Goal: Information Seeking & Learning: Learn about a topic

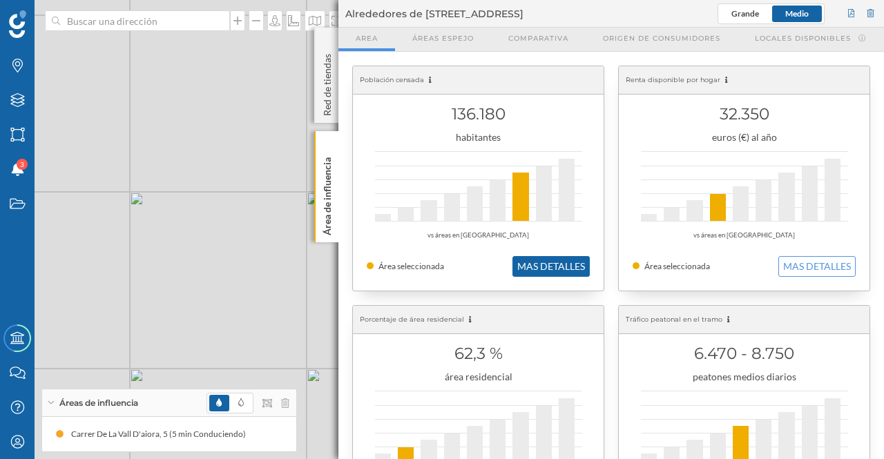
click at [545, 268] on button "MAS DETALLES" at bounding box center [550, 266] width 77 height 21
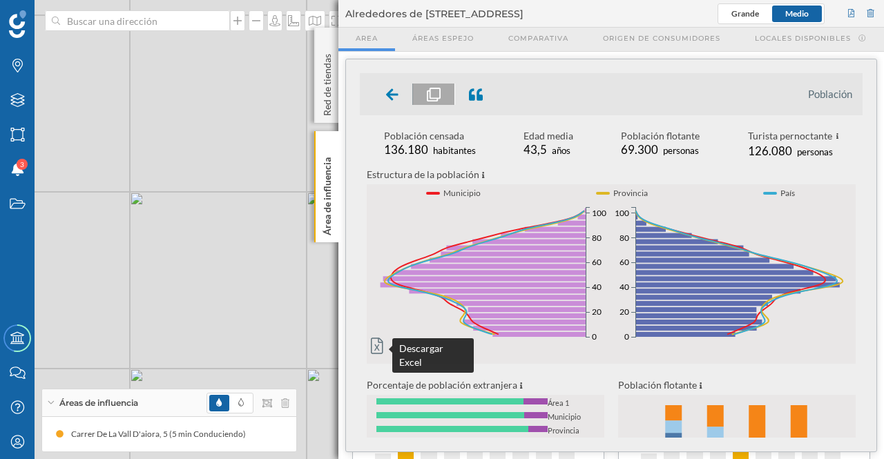
click at [381, 347] on icon at bounding box center [377, 346] width 12 height 17
drag, startPoint x: 859, startPoint y: 211, endPoint x: 842, endPoint y: 263, distance: 55.2
click at [842, 263] on div "Estructura de la población Municipio Provincia País 0% 1% 2% 3% 4% 0 20 40 60 8…" at bounding box center [611, 255] width 503 height 179
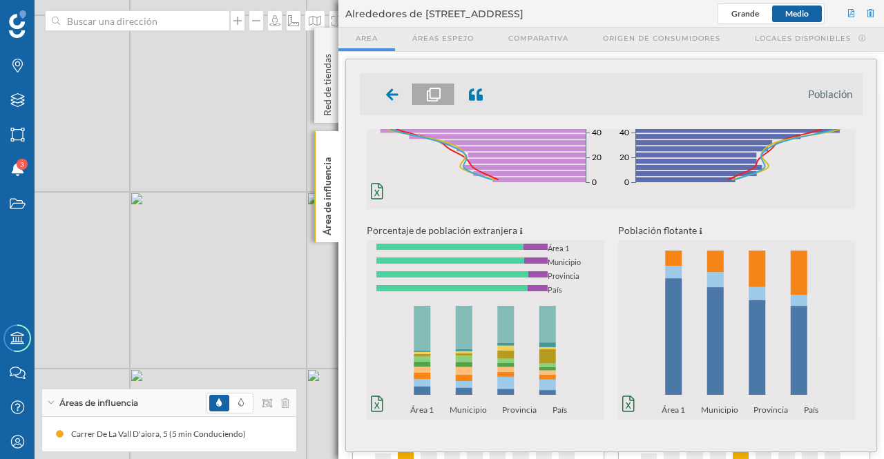
scroll to position [179, 0]
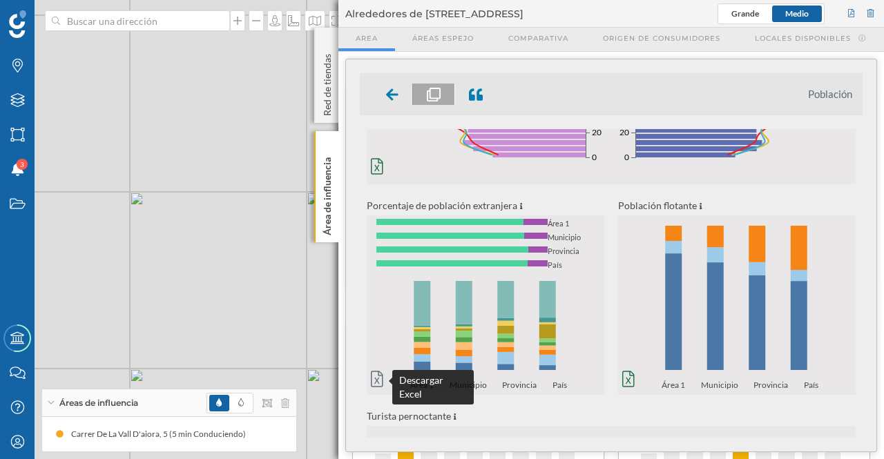
click at [375, 378] on icon at bounding box center [377, 379] width 12 height 16
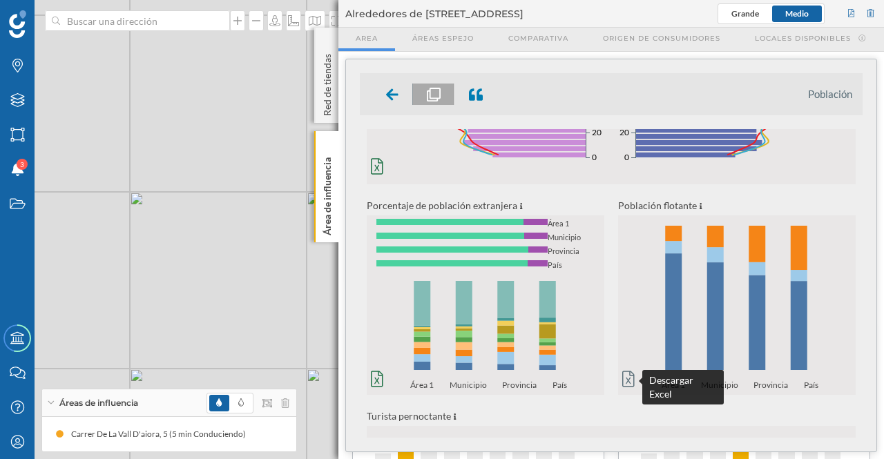
click at [625, 379] on icon at bounding box center [628, 379] width 12 height 17
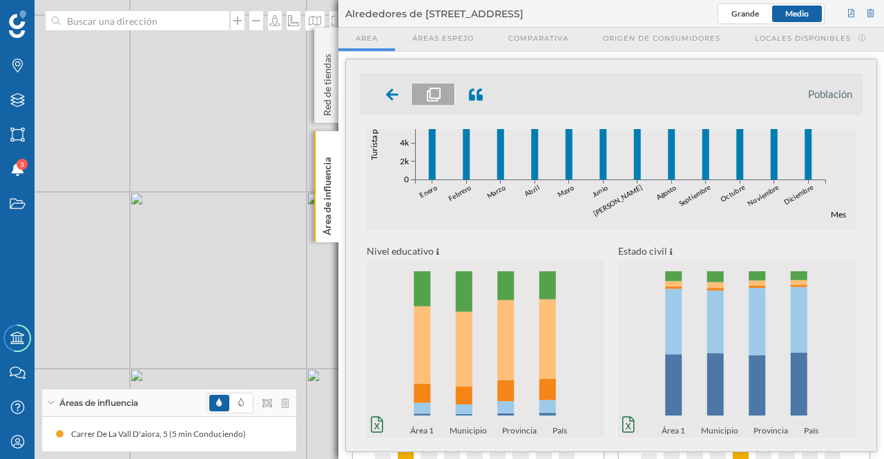
scroll to position [556, 0]
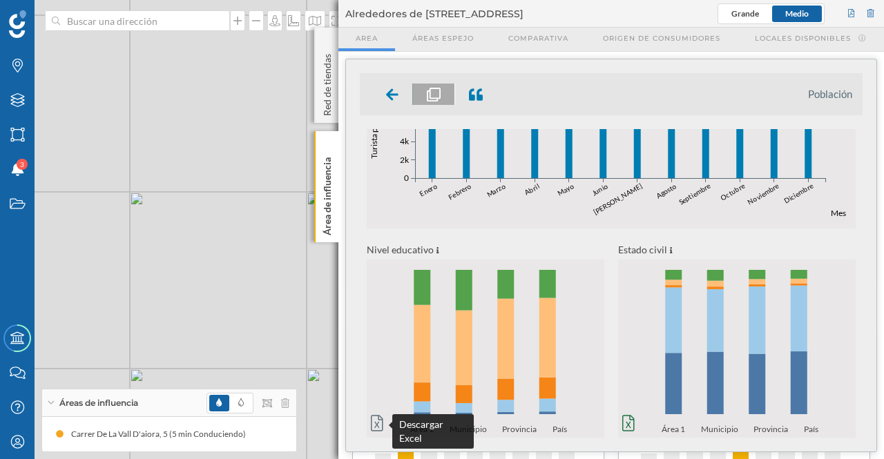
click at [373, 420] on icon at bounding box center [377, 423] width 12 height 17
click at [331, 204] on p "Área de influencia" at bounding box center [327, 194] width 14 height 84
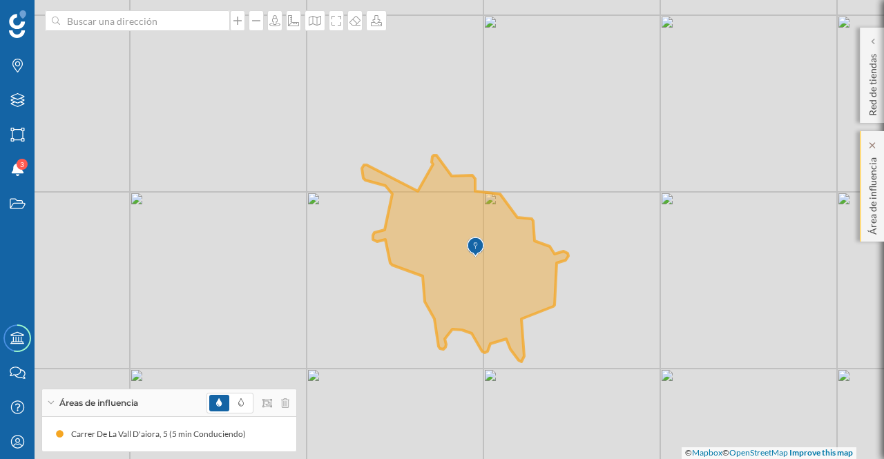
click at [879, 208] on div "Área de influencia" at bounding box center [871, 186] width 24 height 110
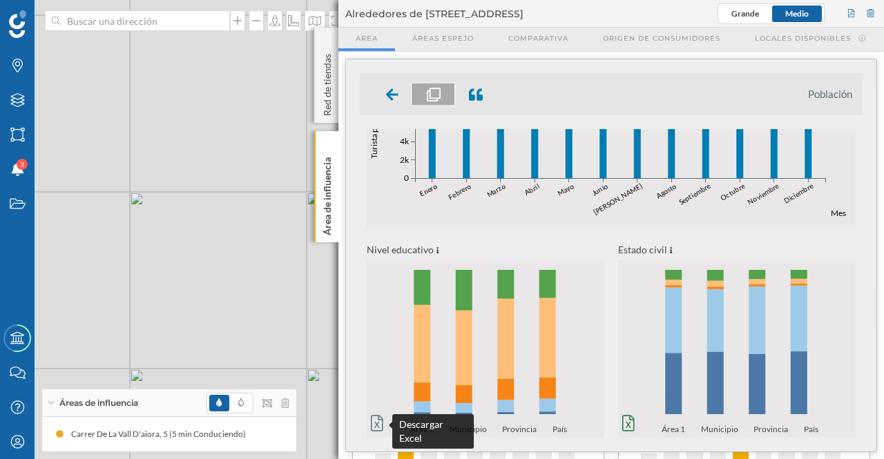
click at [376, 420] on icon at bounding box center [377, 423] width 12 height 17
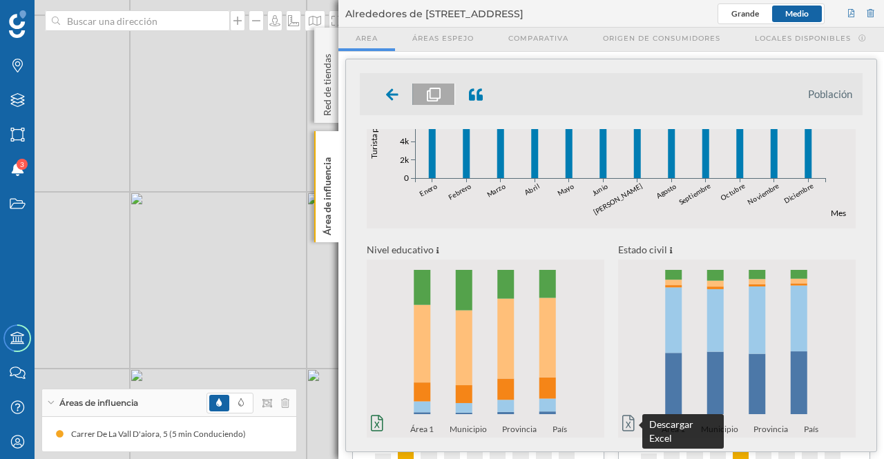
click at [623, 429] on icon at bounding box center [628, 423] width 12 height 17
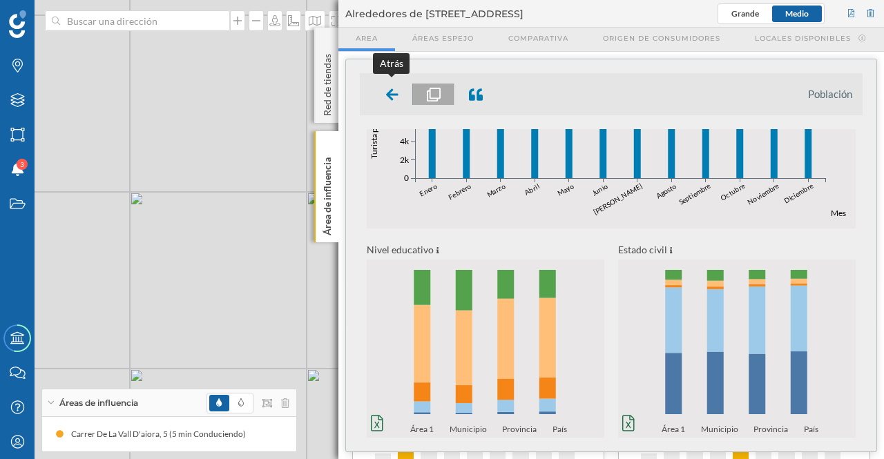
click at [389, 94] on icon at bounding box center [392, 94] width 12 height 12
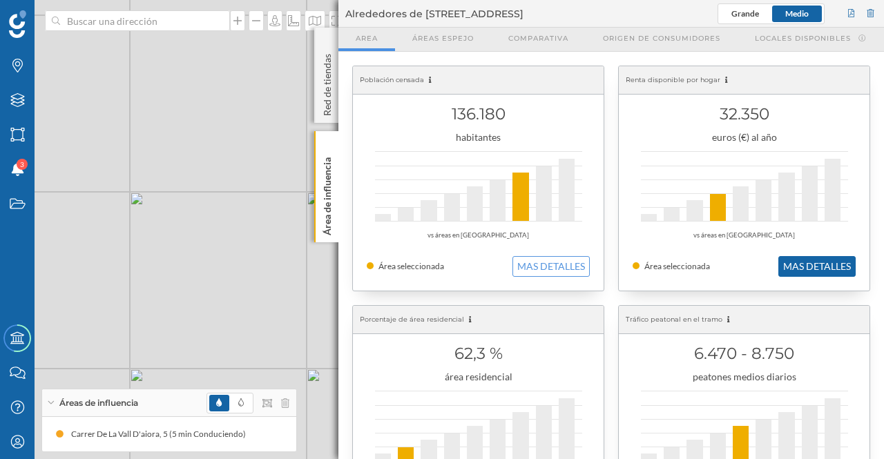
click at [806, 264] on button "MAS DETALLES" at bounding box center [816, 266] width 77 height 21
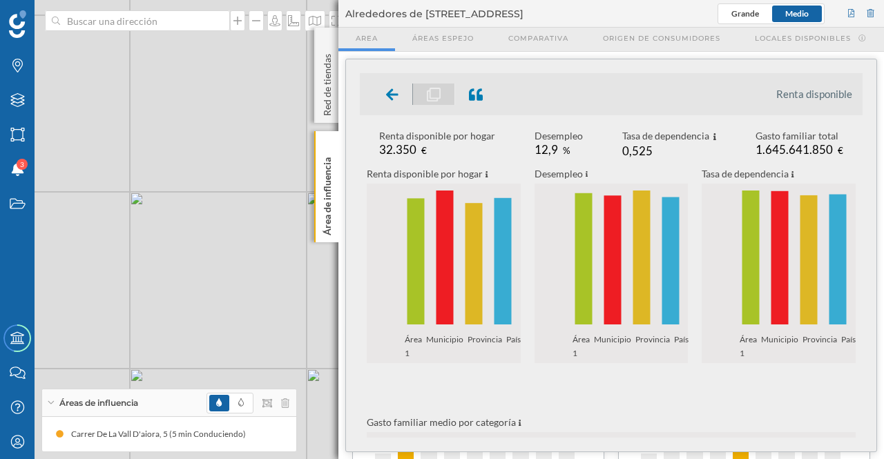
drag, startPoint x: 864, startPoint y: 211, endPoint x: 863, endPoint y: 221, distance: 10.4
click at [863, 220] on div "Renta disponible Renta disponible por hogar 32.350 € Desempleo 12,9 % Tasa de d…" at bounding box center [611, 255] width 530 height 392
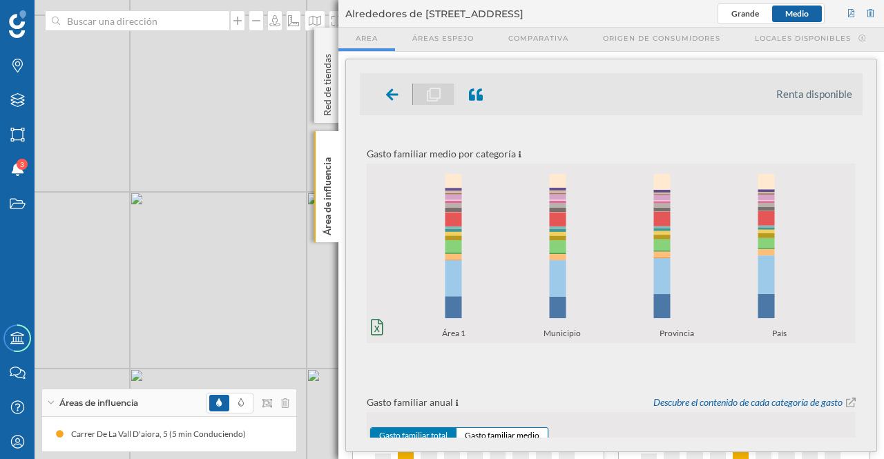
scroll to position [284, 0]
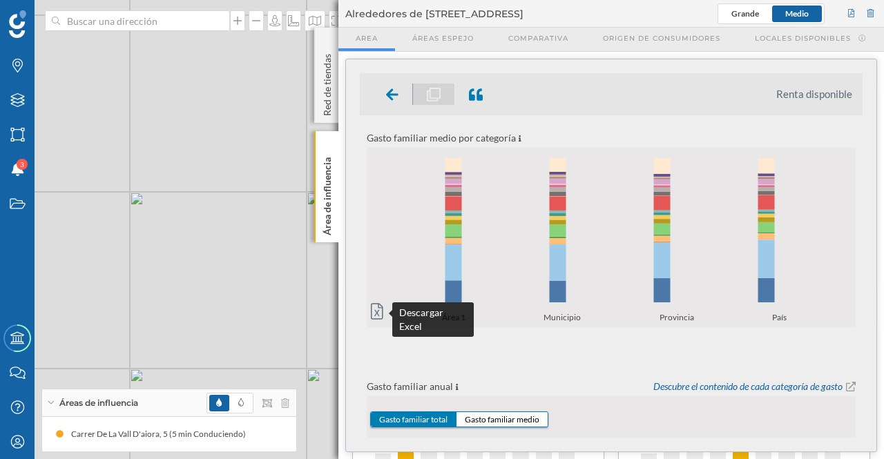
click at [378, 311] on icon at bounding box center [377, 311] width 12 height 17
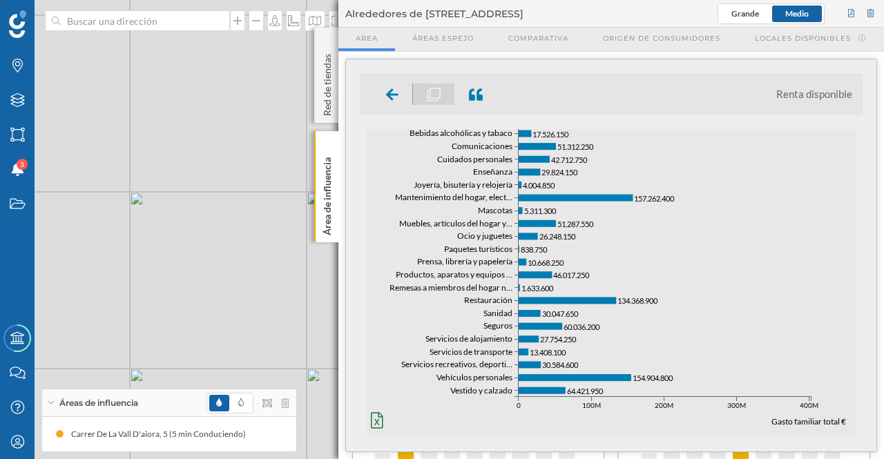
scroll to position [637, 0]
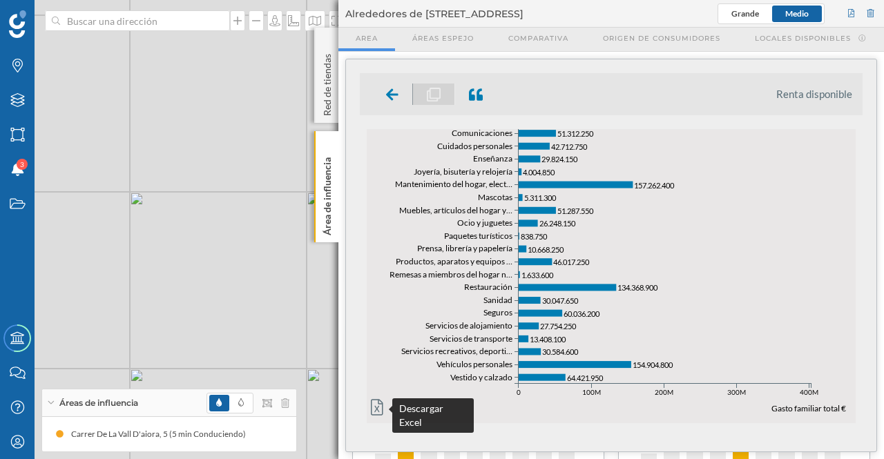
click at [376, 403] on icon at bounding box center [377, 407] width 12 height 17
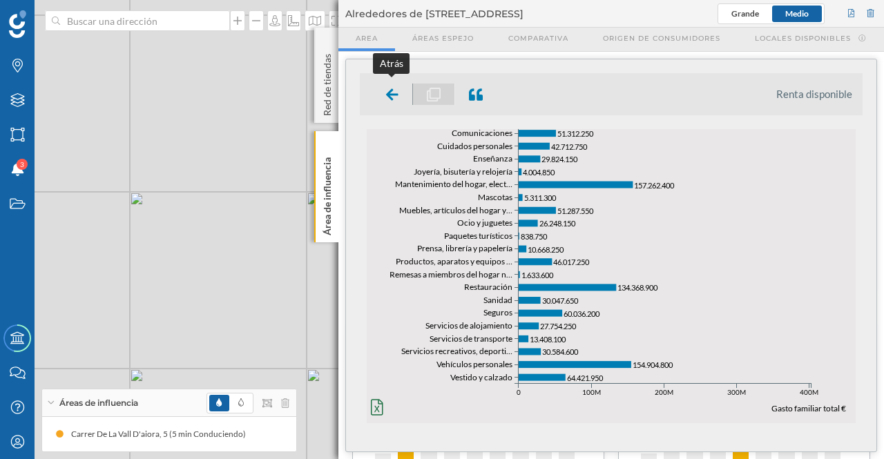
click at [398, 88] on div at bounding box center [392, 94] width 41 height 21
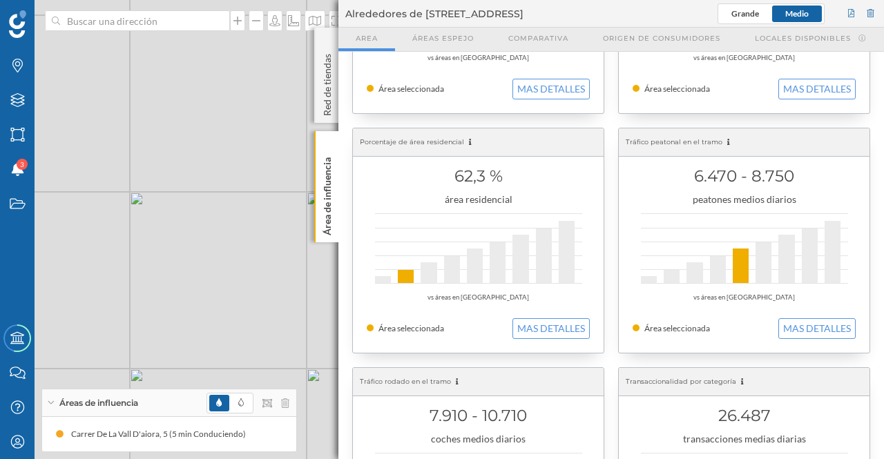
scroll to position [223, 0]
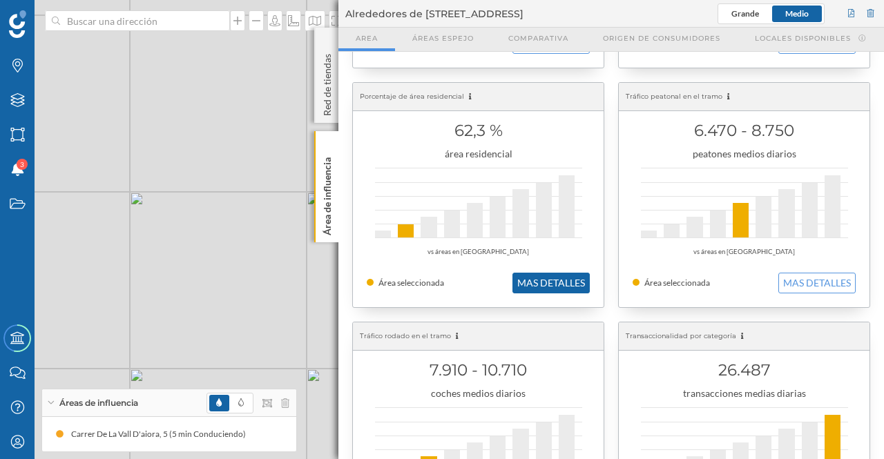
click at [569, 284] on button "MAS DETALLES" at bounding box center [550, 283] width 77 height 21
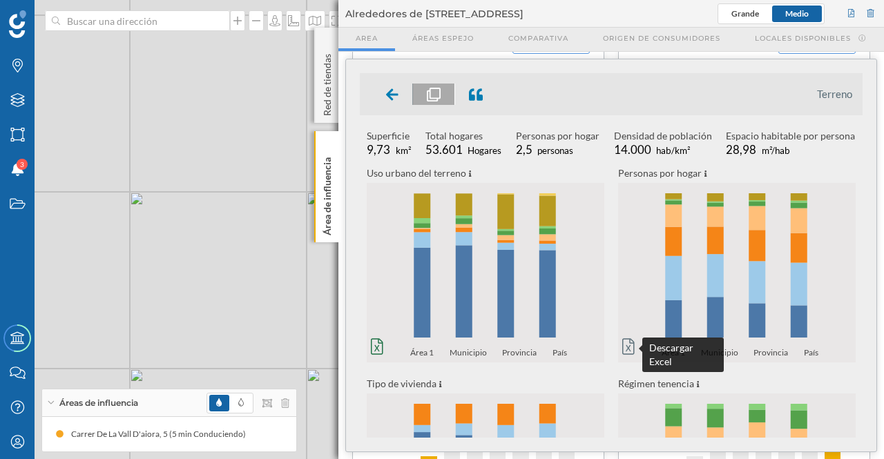
click at [628, 343] on icon at bounding box center [628, 347] width 12 height 16
drag, startPoint x: 859, startPoint y: 252, endPoint x: 862, endPoint y: 293, distance: 40.8
click at [862, 293] on div "Superficie 9,73 km² Total hogares 53.601 Hogares Personas por hogar 2,5 persona…" at bounding box center [611, 283] width 503 height 309
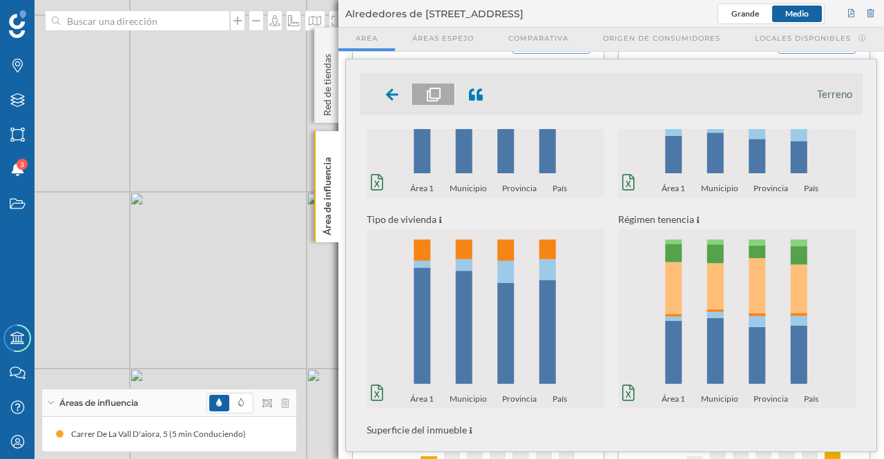
scroll to position [184, 0]
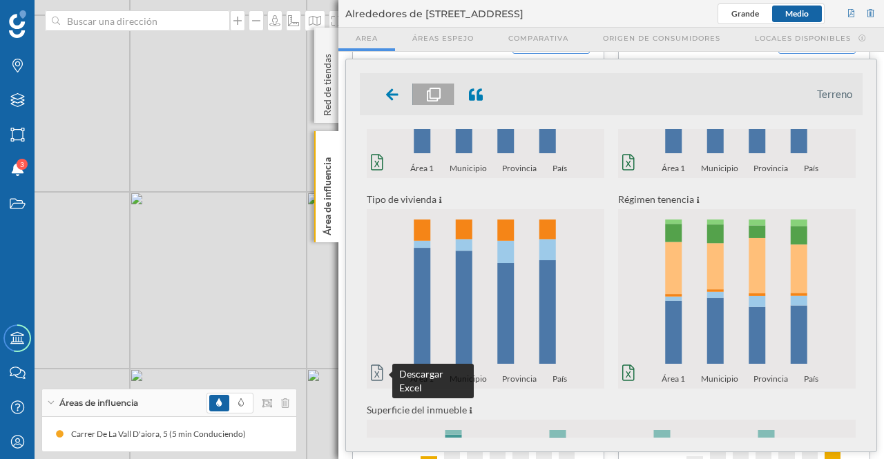
click at [378, 371] on icon at bounding box center [377, 373] width 12 height 17
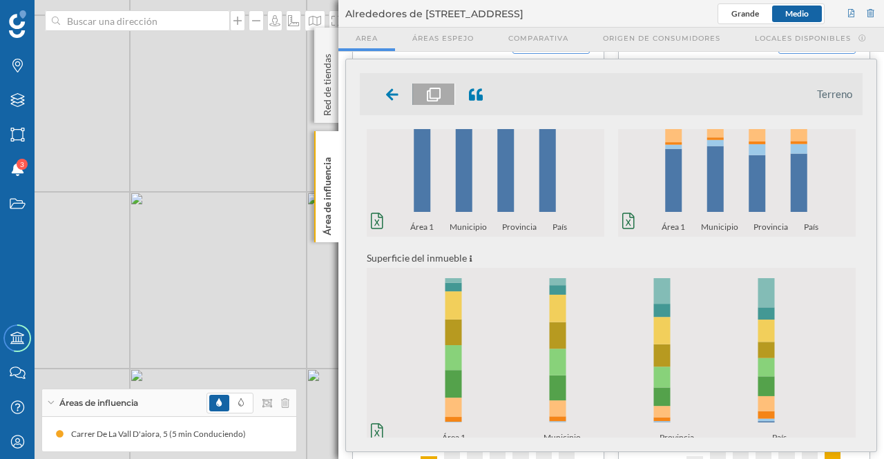
scroll to position [358, 0]
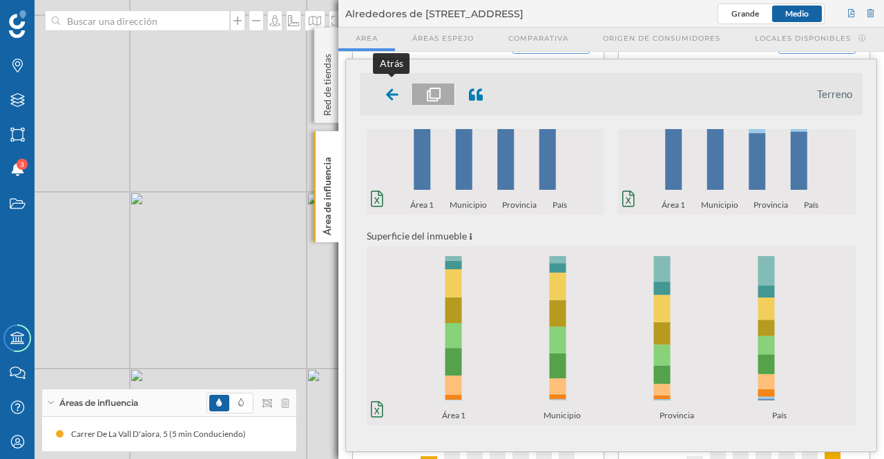
click at [388, 91] on icon at bounding box center [392, 94] width 12 height 12
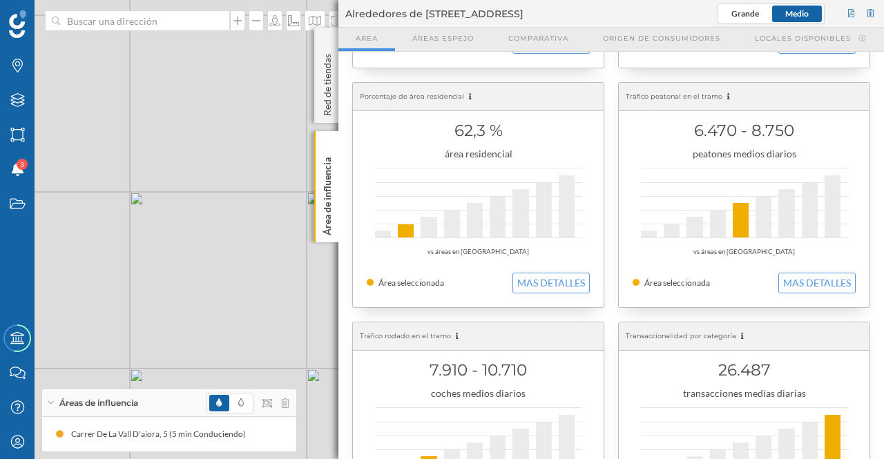
scroll to position [229, 0]
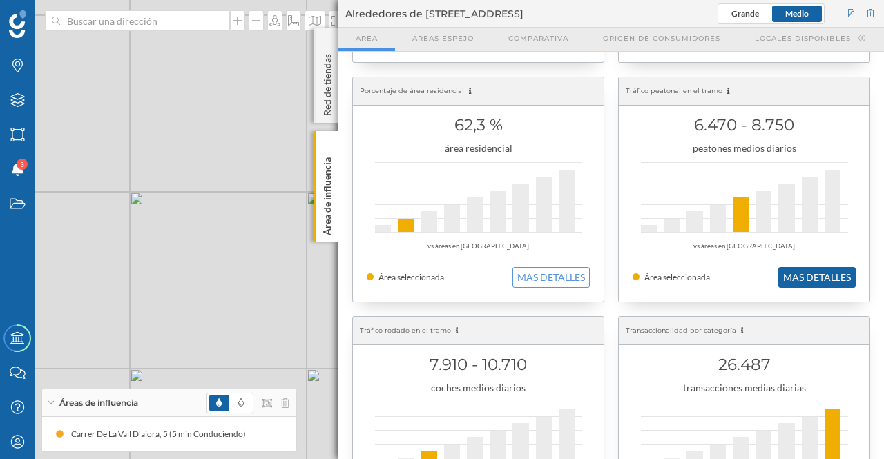
click at [798, 272] on button "MAS DETALLES" at bounding box center [816, 277] width 77 height 21
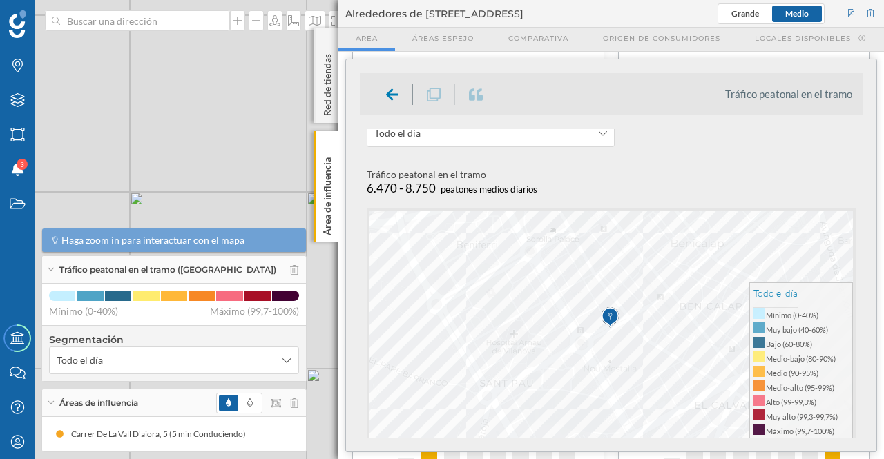
scroll to position [0, 0]
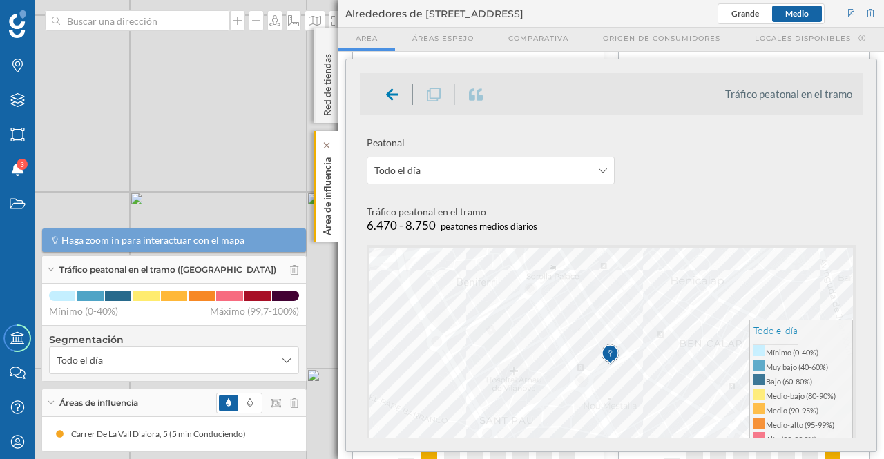
click at [333, 219] on p "Área de influencia" at bounding box center [327, 194] width 14 height 84
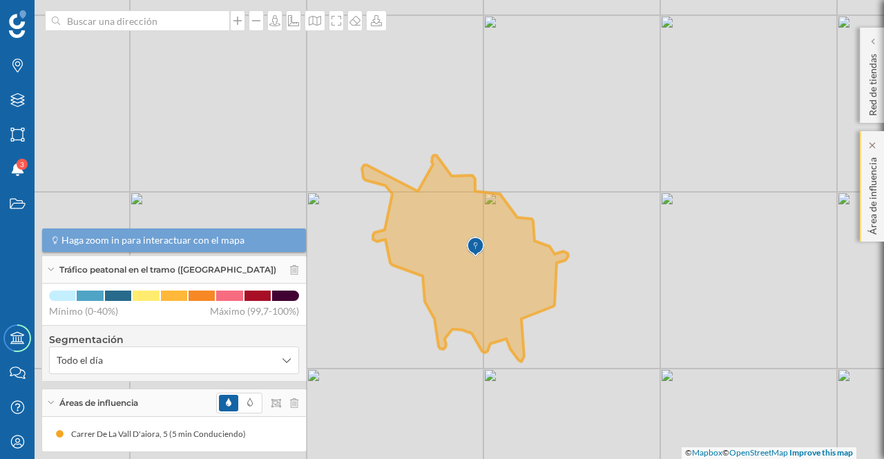
click at [877, 195] on p "Área de influencia" at bounding box center [873, 193] width 14 height 83
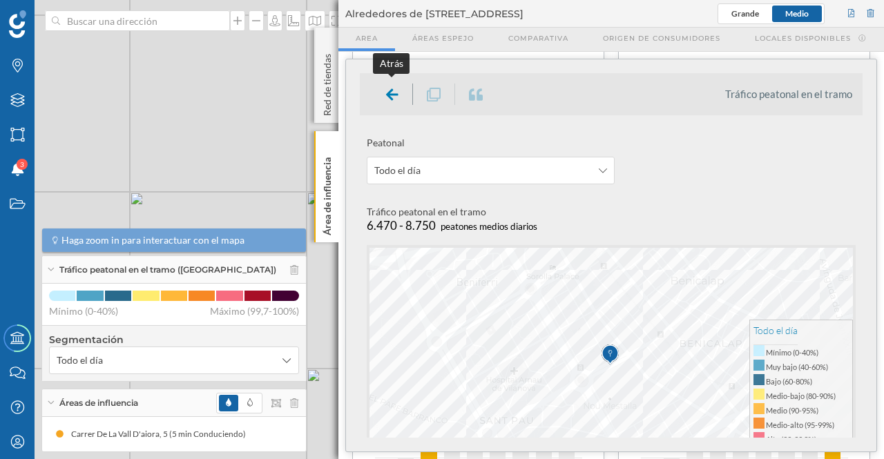
click at [384, 90] on div at bounding box center [392, 94] width 41 height 21
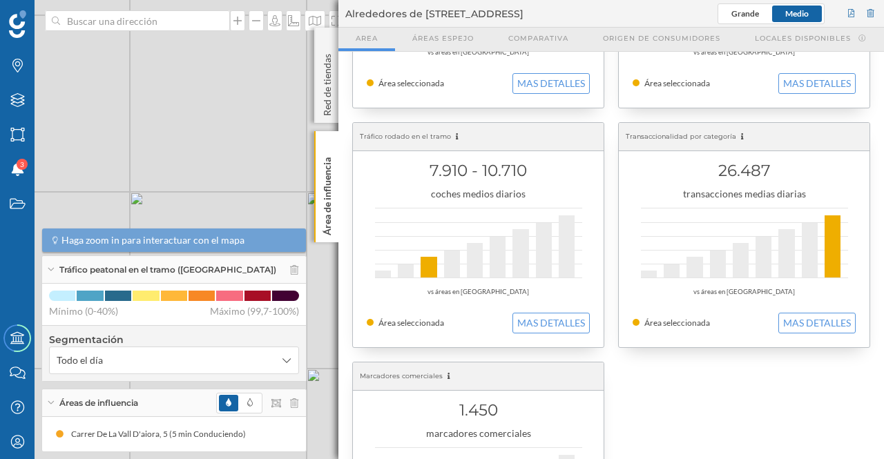
scroll to position [425, 0]
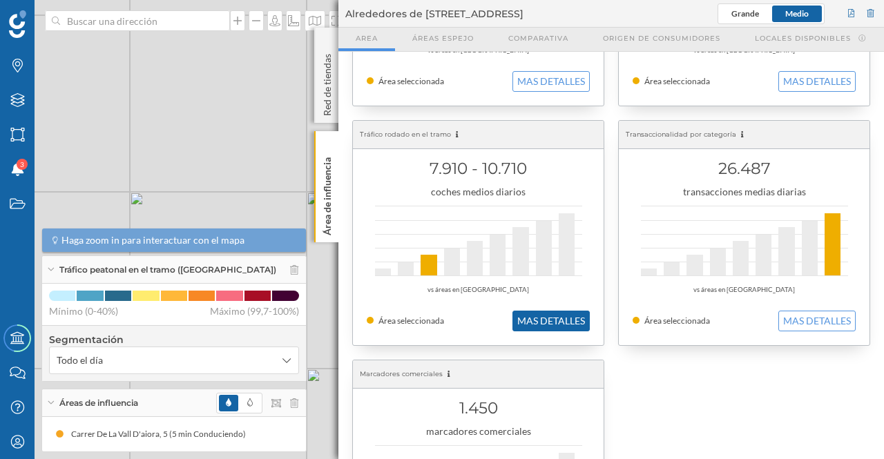
click at [549, 324] on button "MAS DETALLES" at bounding box center [550, 321] width 77 height 21
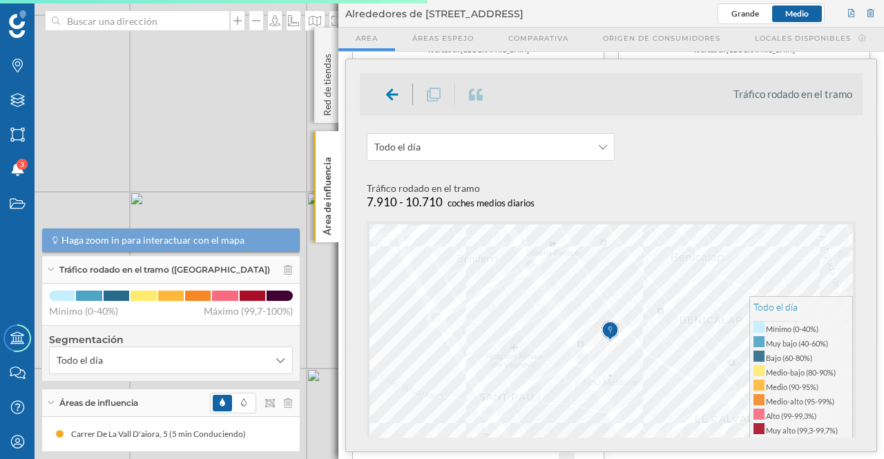
scroll to position [0, 0]
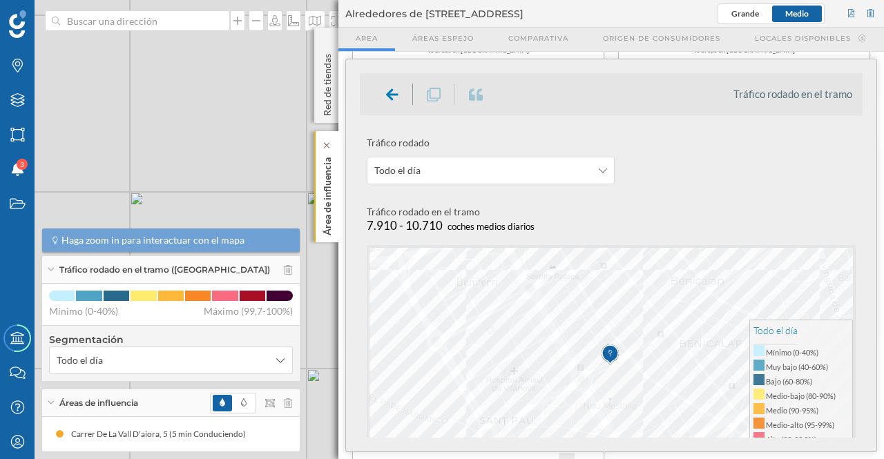
click at [319, 194] on div "Área de influencia" at bounding box center [326, 186] width 24 height 111
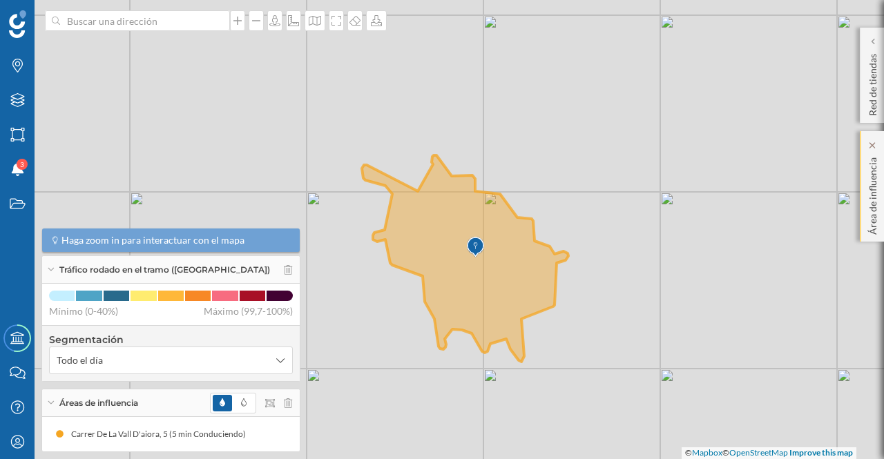
click at [862, 195] on div "Área de influencia" at bounding box center [871, 186] width 24 height 110
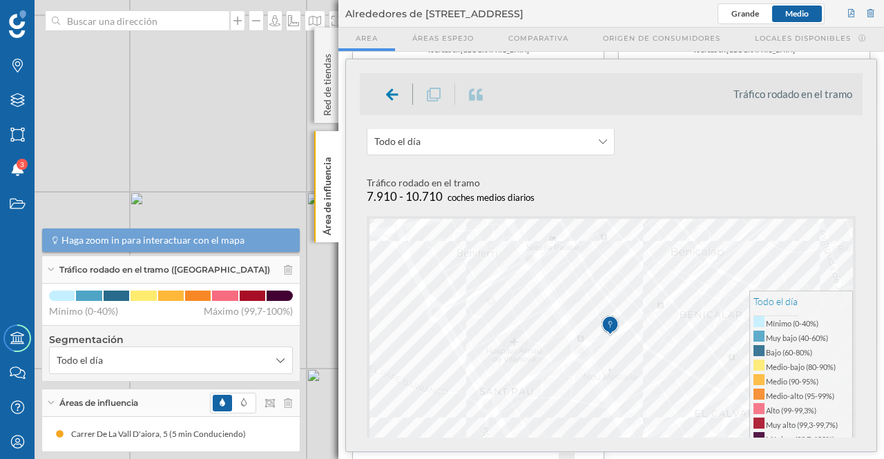
scroll to position [73, 0]
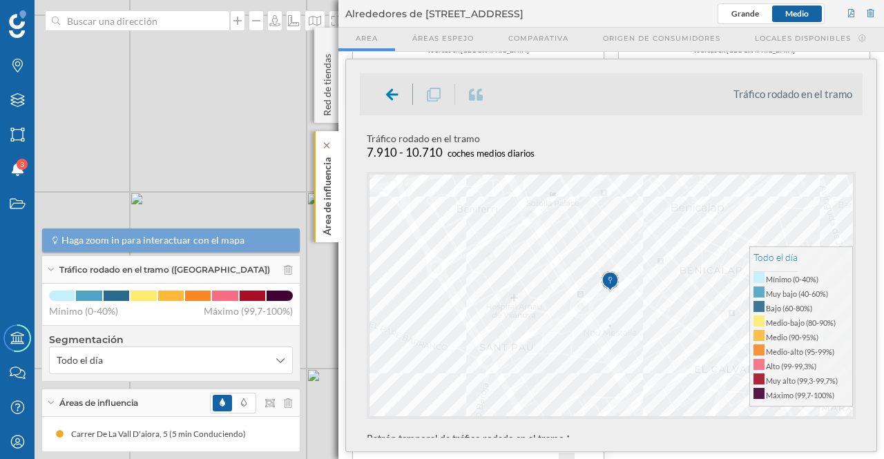
click at [324, 186] on p "Área de influencia" at bounding box center [327, 194] width 14 height 84
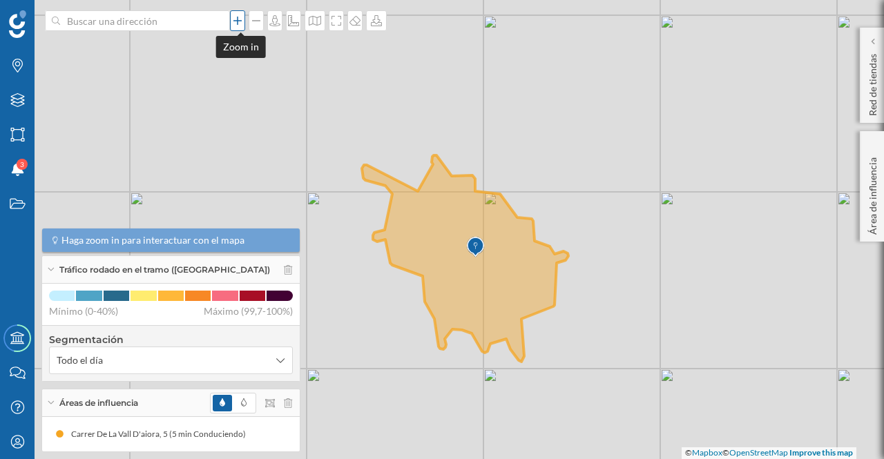
click at [239, 20] on icon at bounding box center [238, 20] width 14 height 11
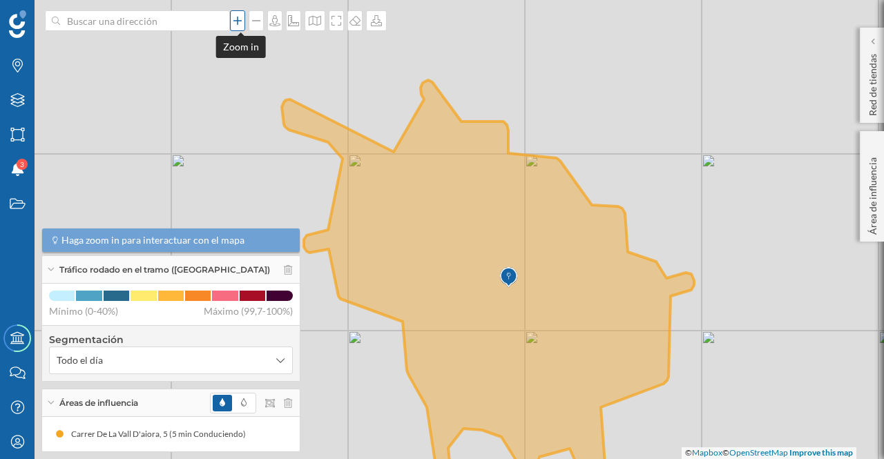
click at [239, 20] on icon at bounding box center [238, 20] width 14 height 11
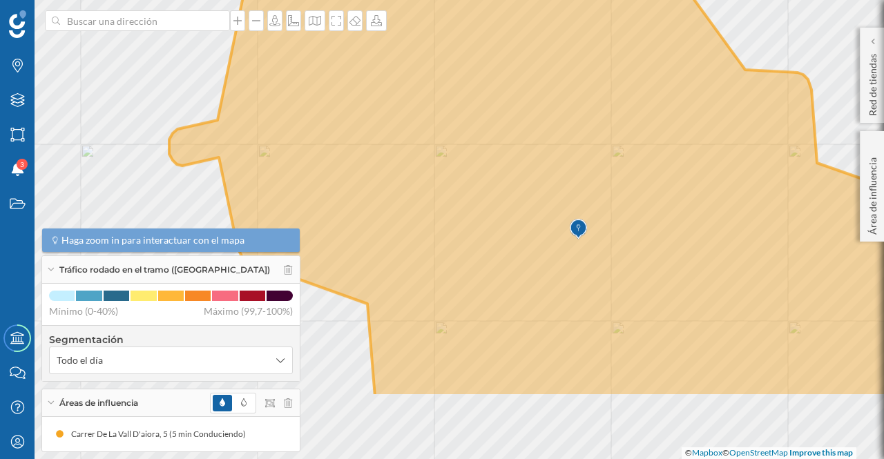
drag, startPoint x: 681, startPoint y: 342, endPoint x: 681, endPoint y: 257, distance: 84.2
click at [681, 257] on icon at bounding box center [537, 119] width 825 height 556
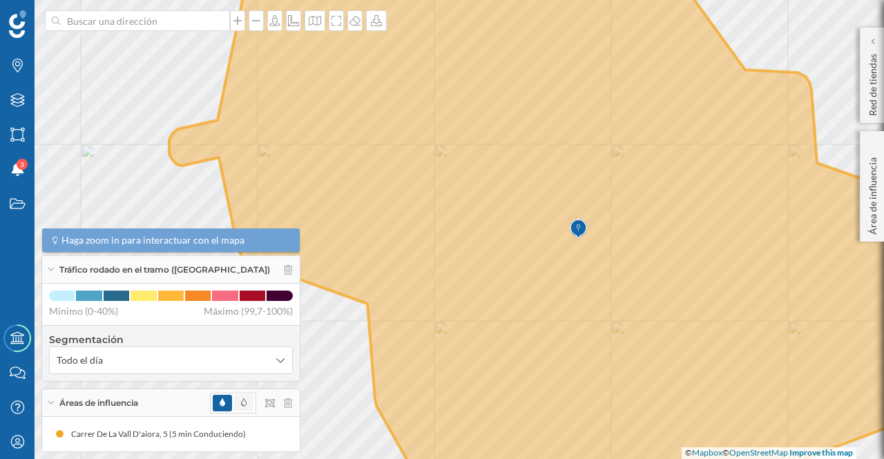
click at [246, 405] on span at bounding box center [243, 403] width 19 height 17
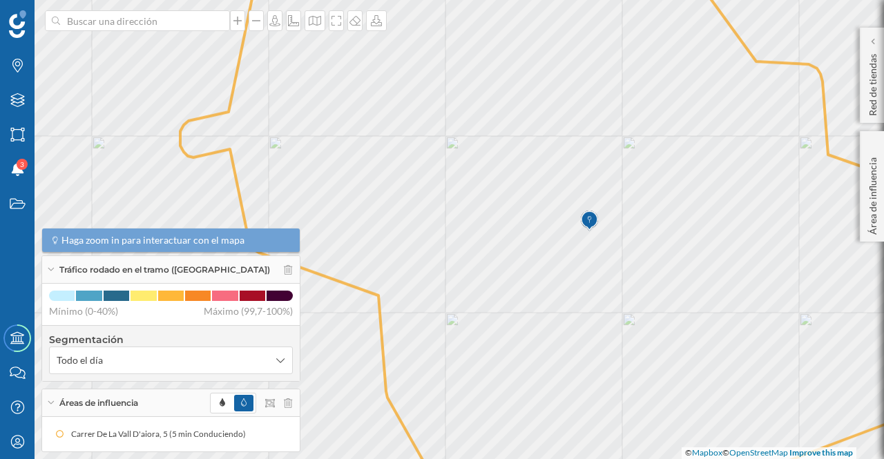
drag, startPoint x: 683, startPoint y: 344, endPoint x: 694, endPoint y: 336, distance: 13.8
click at [694, 336] on icon at bounding box center [570, 221] width 781 height 556
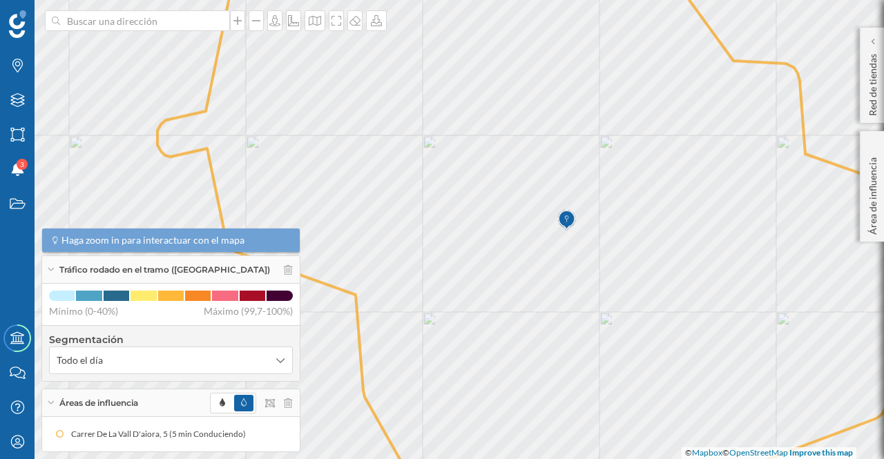
drag, startPoint x: 703, startPoint y: 317, endPoint x: 670, endPoint y: 315, distance: 33.9
click at [670, 315] on icon at bounding box center [547, 228] width 781 height 556
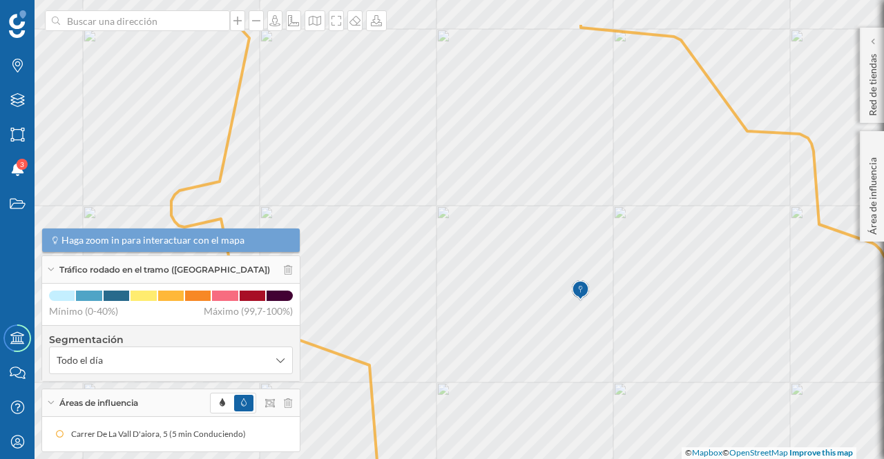
drag, startPoint x: 672, startPoint y: 284, endPoint x: 696, endPoint y: 356, distance: 76.2
click at [696, 356] on icon at bounding box center [561, 300] width 781 height 556
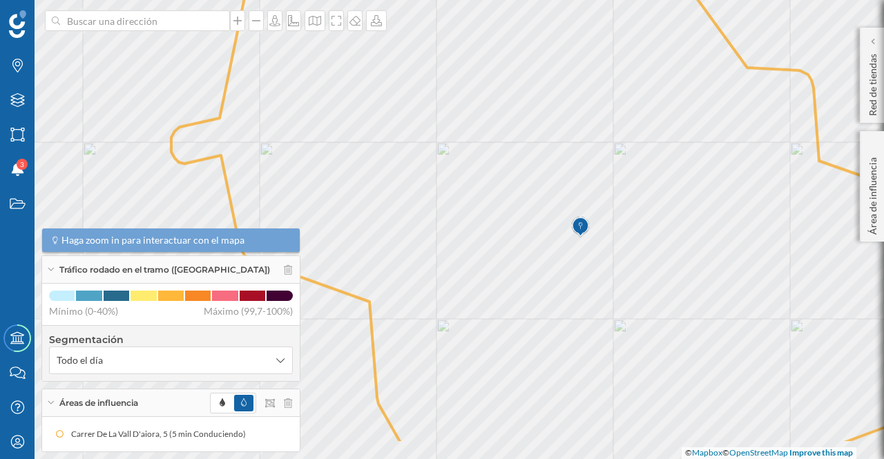
drag, startPoint x: 637, startPoint y: 264, endPoint x: 637, endPoint y: 208, distance: 56.6
click at [637, 208] on icon at bounding box center [540, 165] width 824 height 556
click at [258, 21] on icon at bounding box center [256, 20] width 8 height 1
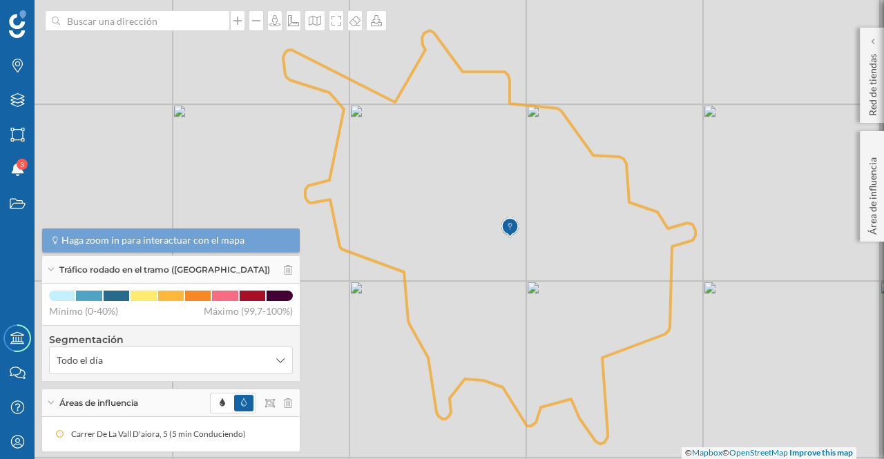
drag, startPoint x: 672, startPoint y: 396, endPoint x: 678, endPoint y: 427, distance: 32.2
click at [678, 427] on div "© Mapbox © OpenStreetMap Improve this map" at bounding box center [442, 229] width 884 height 459
click at [870, 195] on p "Área de influencia" at bounding box center [873, 193] width 14 height 83
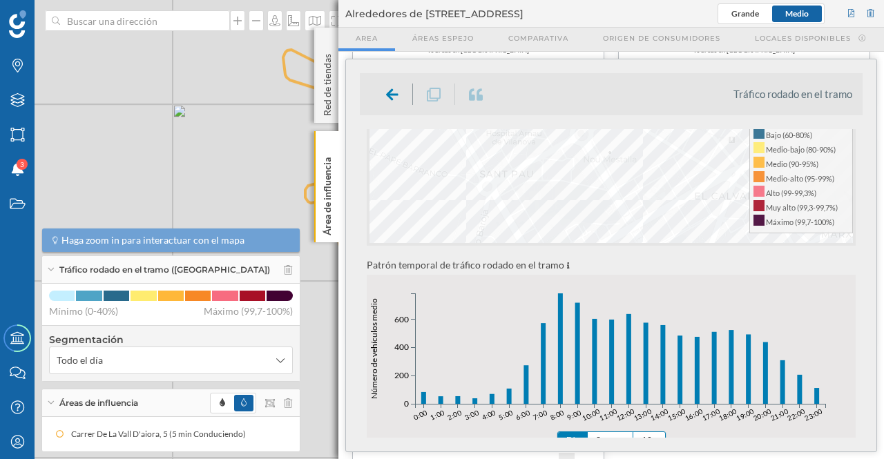
scroll to position [0, 0]
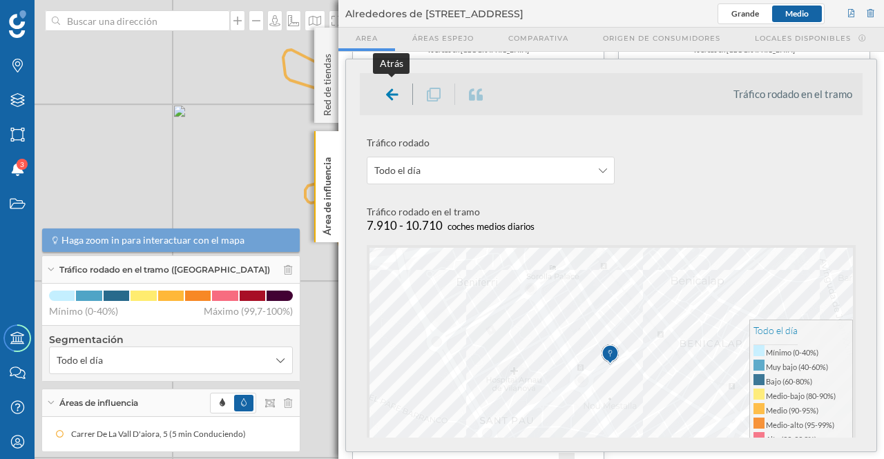
click at [392, 93] on icon at bounding box center [392, 95] width 12 height 14
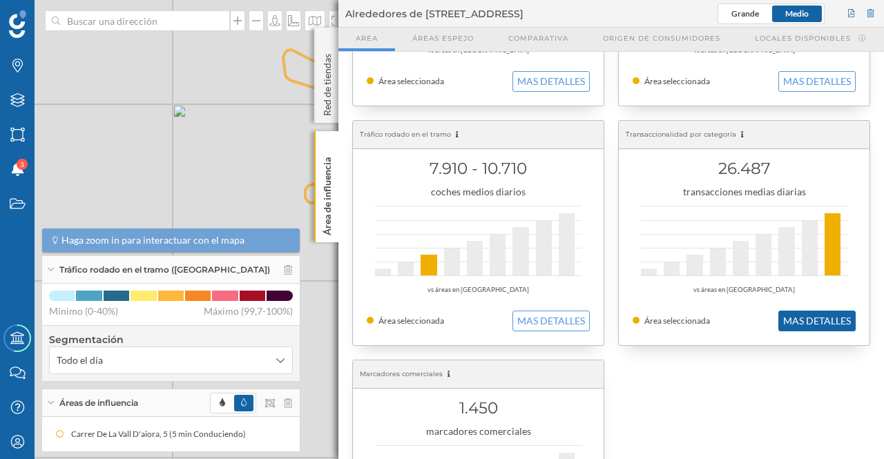
click at [799, 322] on button "MAS DETALLES" at bounding box center [816, 321] width 77 height 21
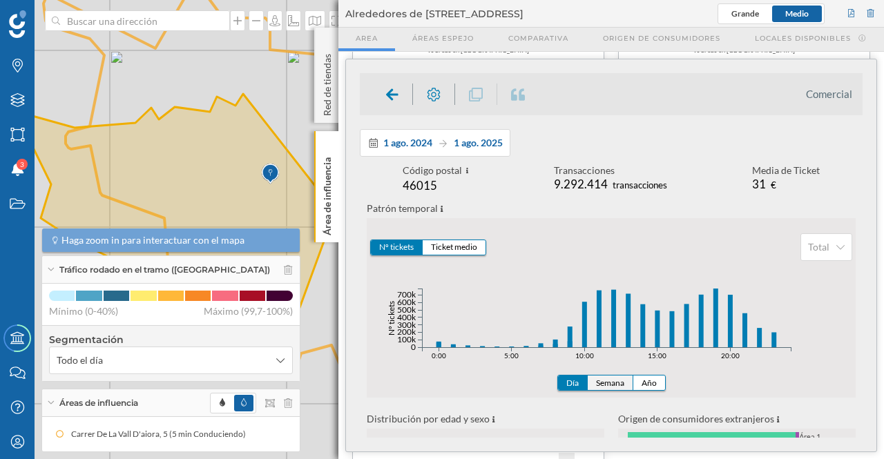
click at [612, 380] on button "Semana" at bounding box center [610, 383] width 46 height 14
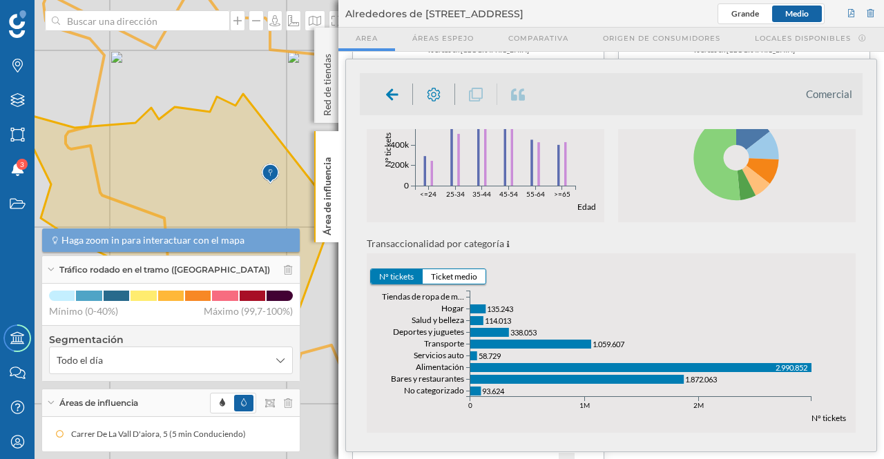
scroll to position [396, 0]
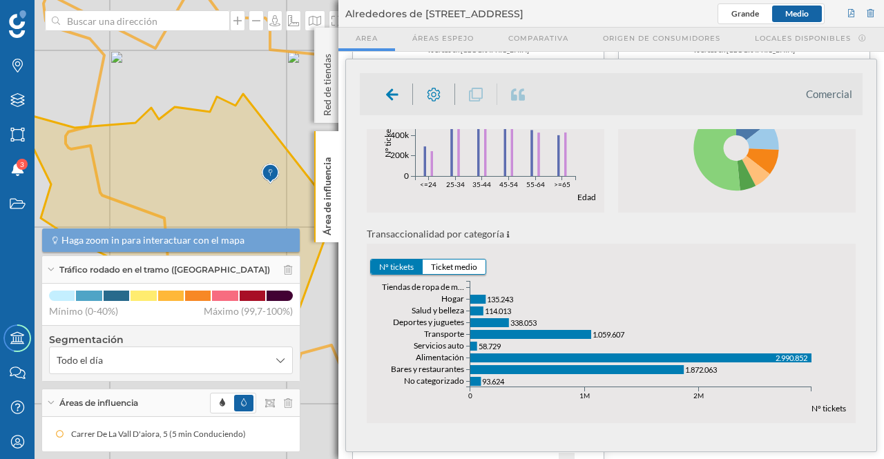
drag, startPoint x: 864, startPoint y: 336, endPoint x: 861, endPoint y: 366, distance: 29.8
click at [861, 366] on div "Comercial 1 ago. 2024 1 ago. 2025 Código postal 46015 [GEOGRAPHIC_DATA] 9.292.4…" at bounding box center [611, 255] width 530 height 392
click at [643, 291] on icon "No categorizado Bares y restaurantes Alimentación Servicios auto Transporte Dep…" at bounding box center [611, 357] width 489 height 164
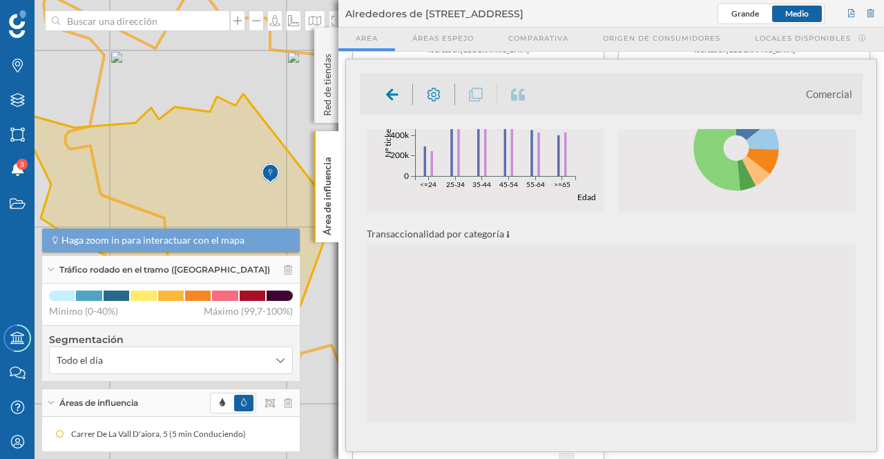
scroll to position [0, 0]
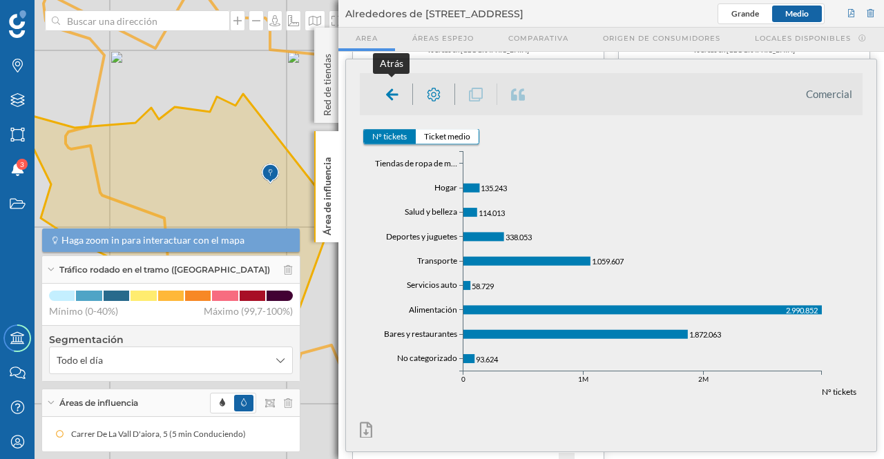
click at [386, 94] on icon at bounding box center [392, 94] width 12 height 12
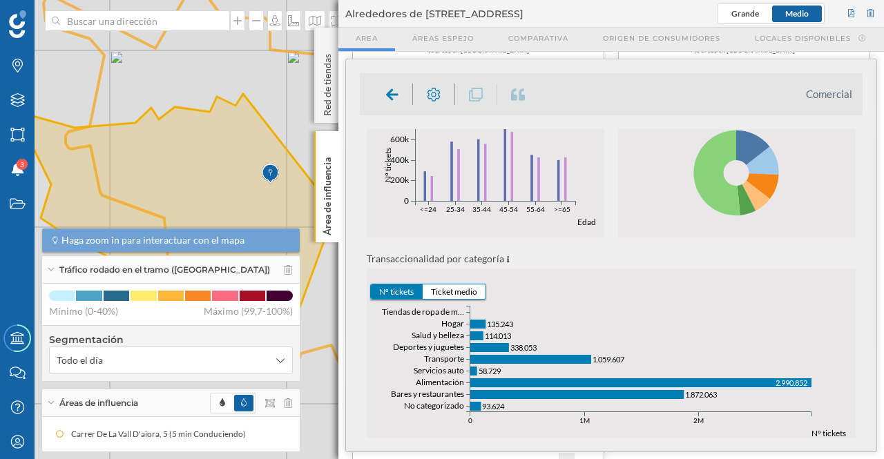
scroll to position [396, 0]
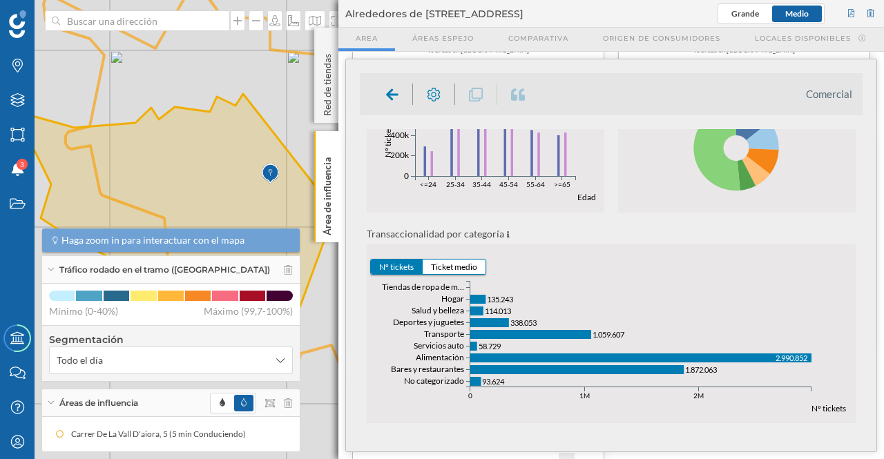
click at [554, 286] on icon "No categorizado Bares y restaurantes Alimentación Servicios auto Transporte Dep…" at bounding box center [611, 357] width 489 height 164
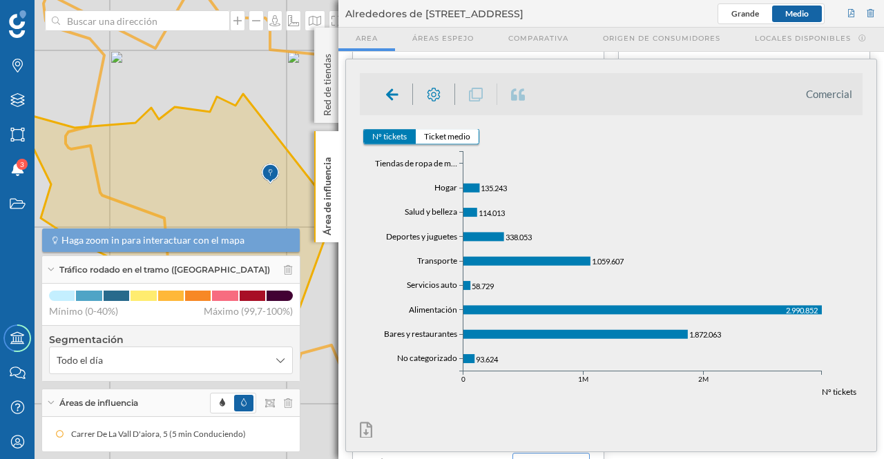
scroll to position [529, 0]
click at [440, 135] on button "Ticket medio" at bounding box center [447, 137] width 63 height 14
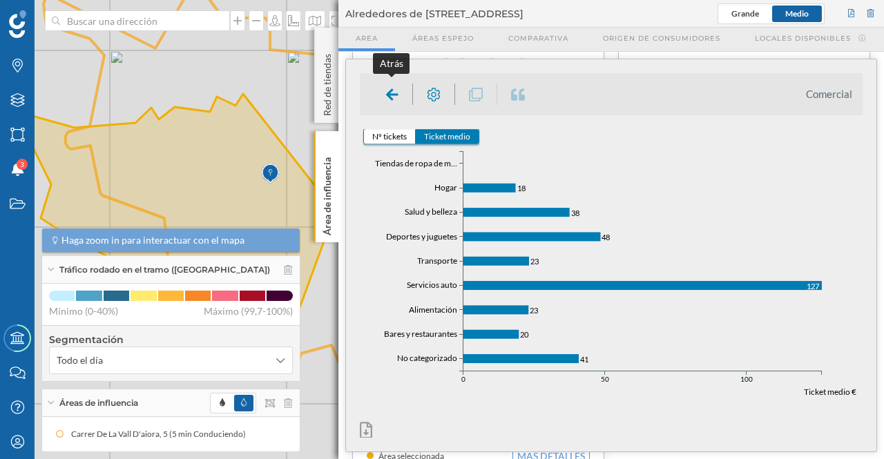
click at [388, 86] on icon at bounding box center [392, 94] width 12 height 17
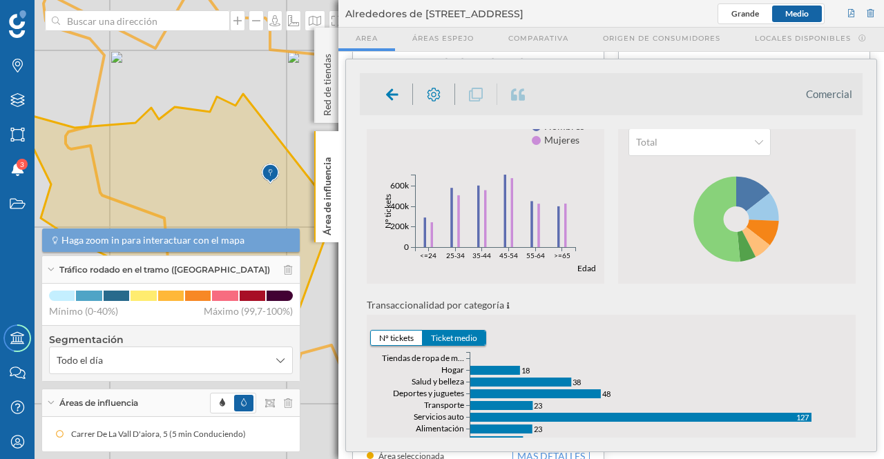
scroll to position [396, 0]
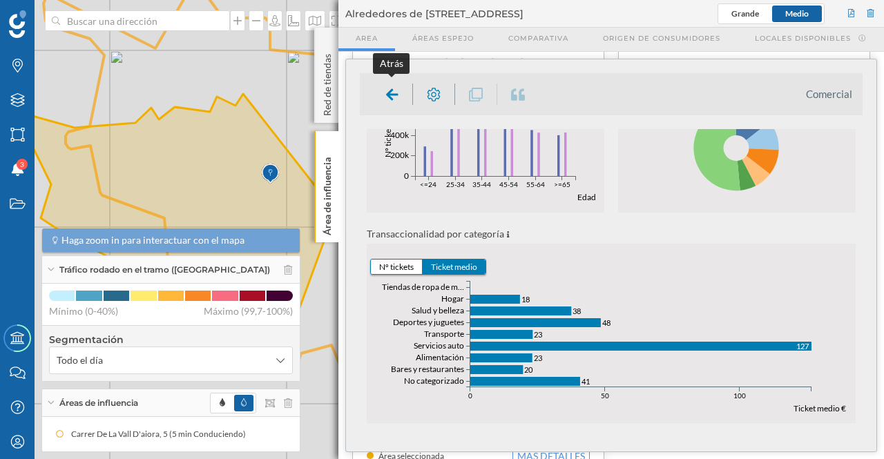
click at [392, 94] on icon at bounding box center [392, 94] width 12 height 12
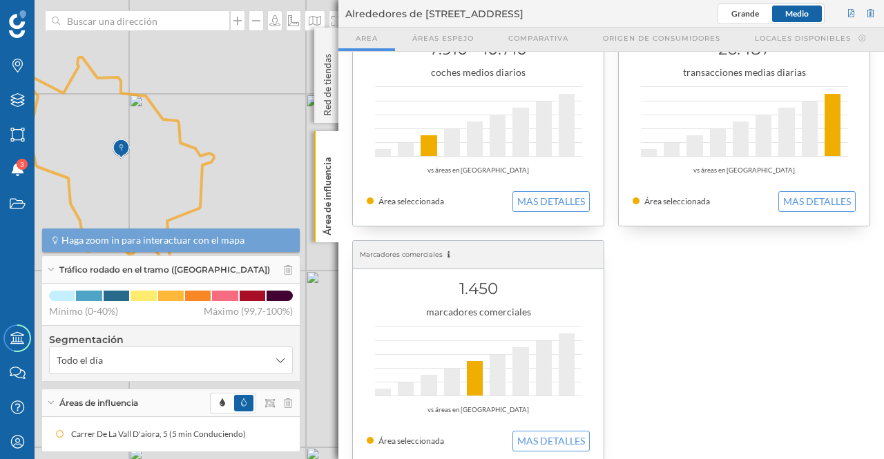
scroll to position [553, 0]
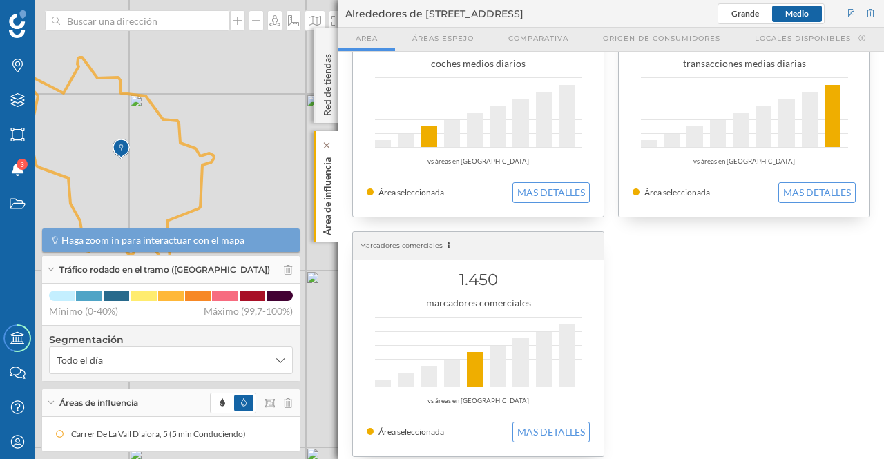
click at [331, 182] on p "Área de influencia" at bounding box center [327, 194] width 14 height 84
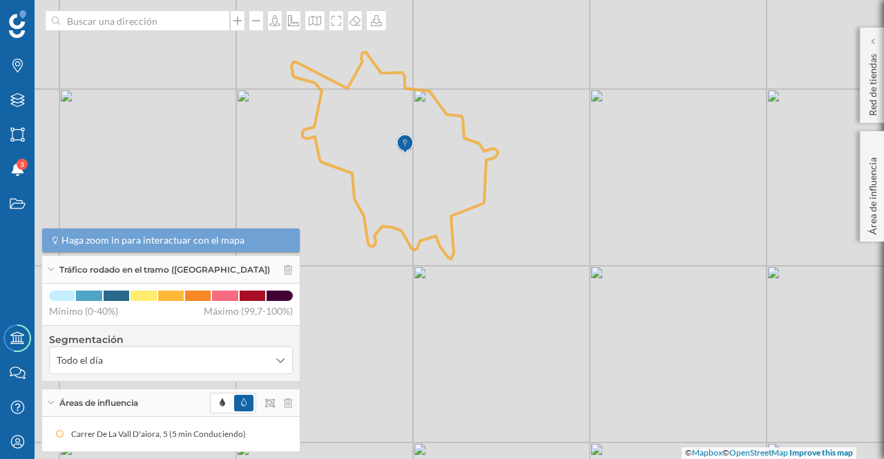
drag, startPoint x: 350, startPoint y: 194, endPoint x: 634, endPoint y: 189, distance: 283.8
click at [634, 189] on div "© Mapbox © OpenStreetMap Improve this map" at bounding box center [442, 229] width 884 height 459
